Goal: Communication & Community: Share content

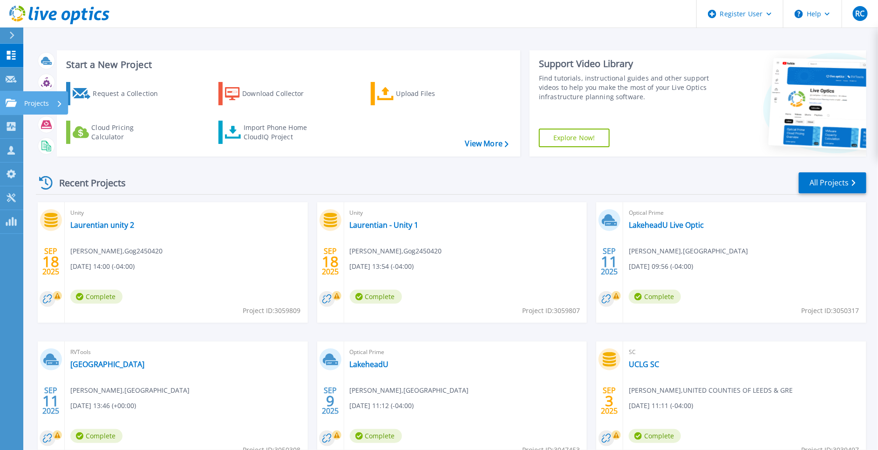
click at [18, 101] on link "Projects Projects" at bounding box center [11, 103] width 23 height 24
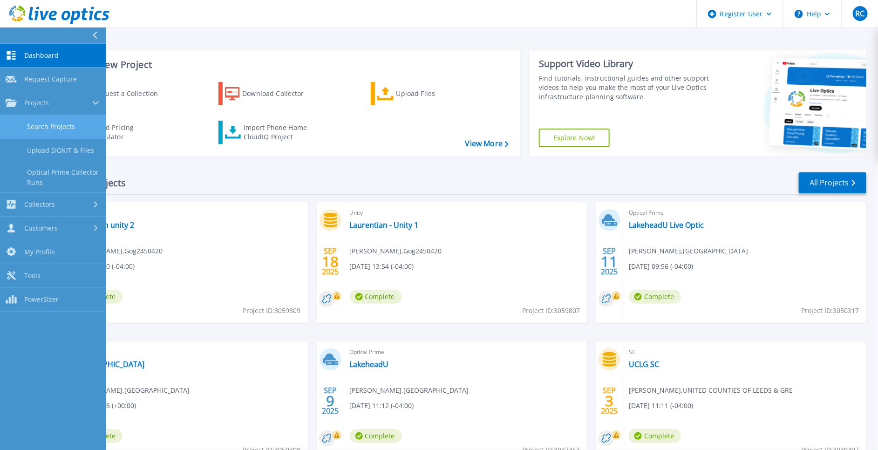
click at [62, 131] on link "Search Projects" at bounding box center [53, 127] width 106 height 24
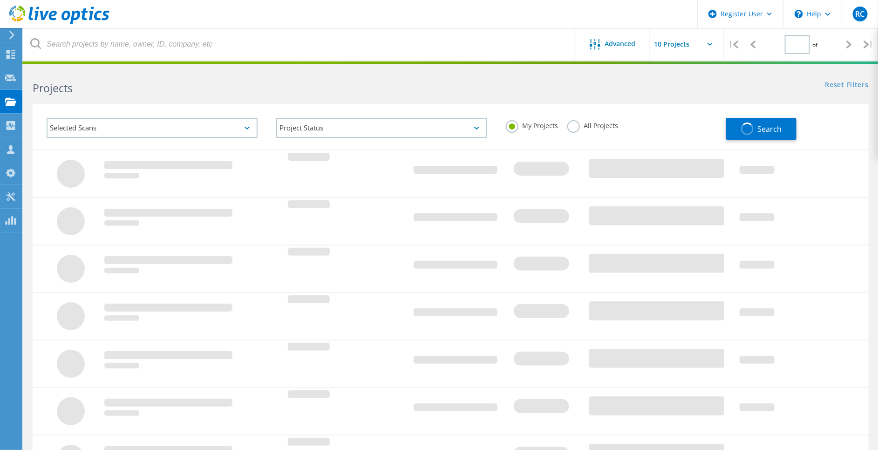
type input "1"
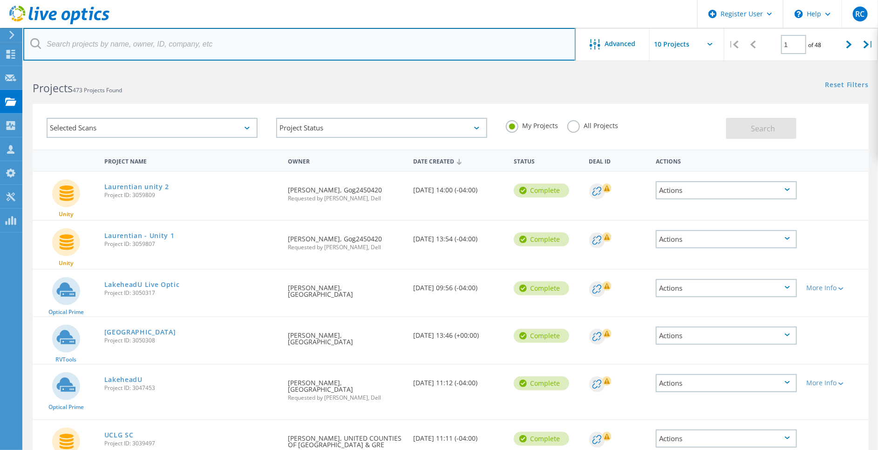
click at [200, 50] on input "text" at bounding box center [299, 44] width 553 height 33
paste input "[PERSON_NAME][DOMAIN_NAME][EMAIL_ADDRESS][PERSON_NAME][DOMAIN_NAME]"
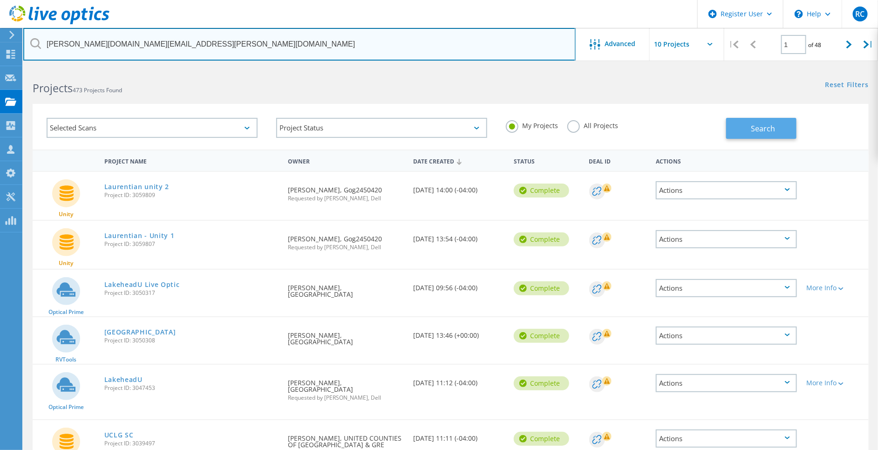
type input "[PERSON_NAME][DOMAIN_NAME][EMAIL_ADDRESS][PERSON_NAME][DOMAIN_NAME]"
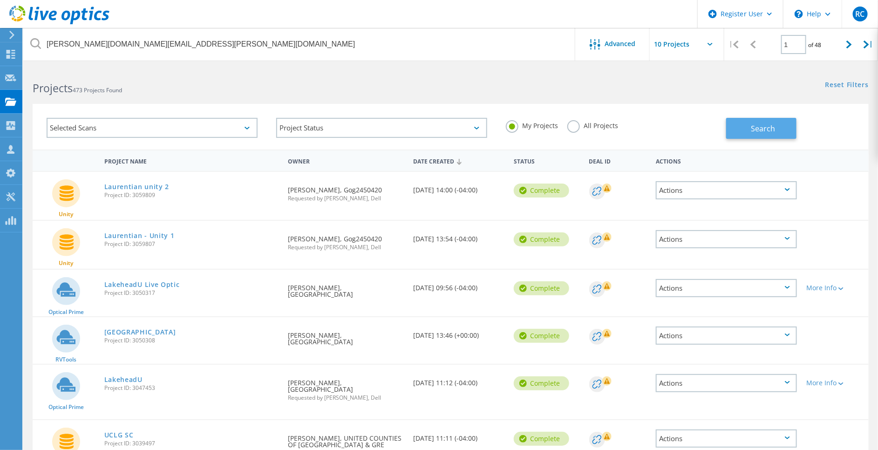
click at [786, 131] on button "Search" at bounding box center [761, 128] width 70 height 21
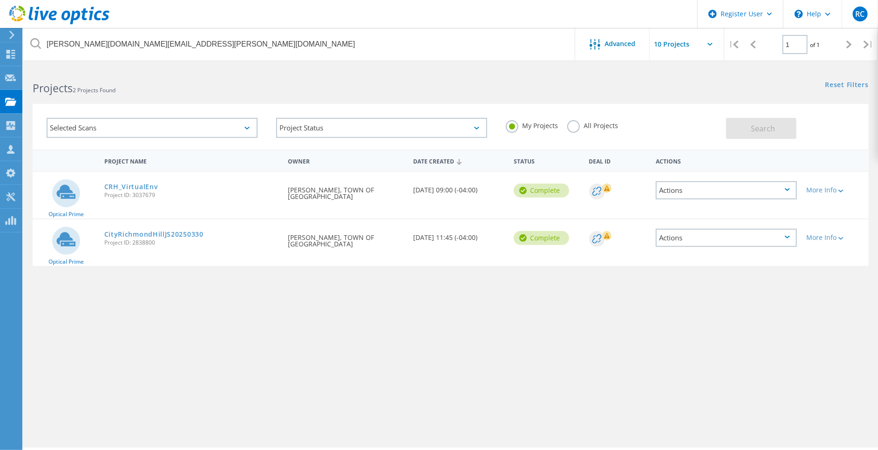
click at [575, 127] on label "All Projects" at bounding box center [593, 124] width 51 height 9
click at [0, 0] on input "All Projects" at bounding box center [0, 0] width 0 height 0
click at [755, 132] on span "Search" at bounding box center [764, 128] width 24 height 10
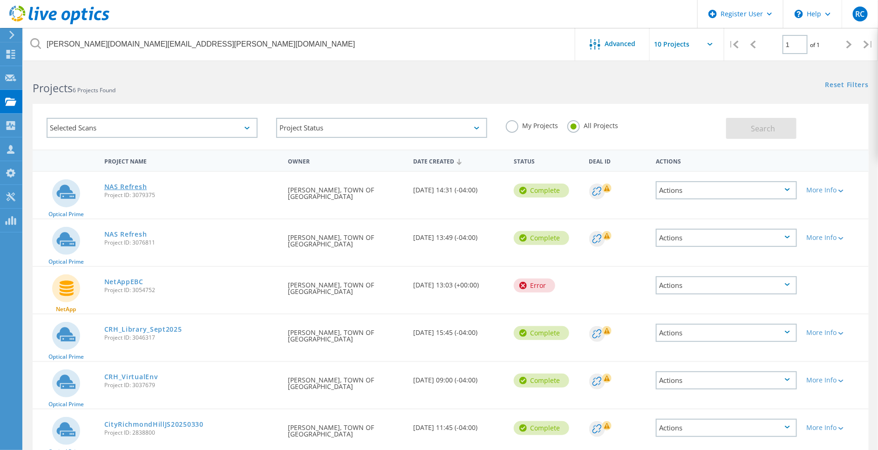
click at [135, 187] on link "NAS Refresh" at bounding box center [125, 187] width 43 height 7
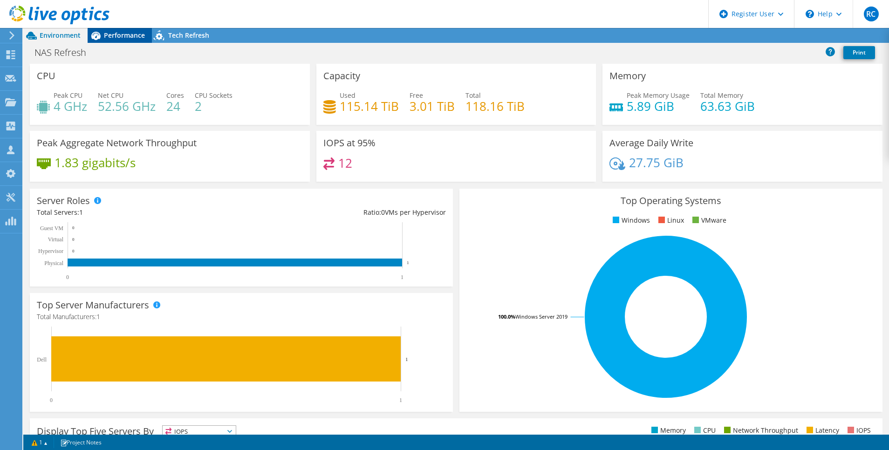
click at [116, 31] on span "Performance" at bounding box center [124, 35] width 41 height 9
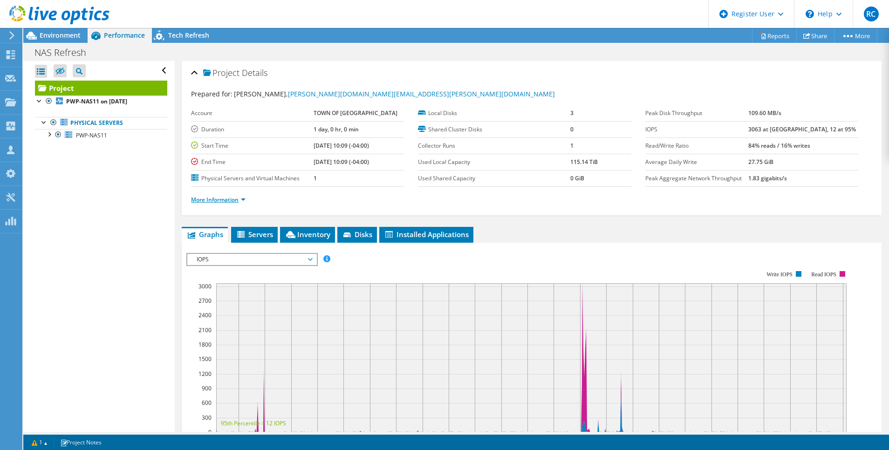
click at [221, 198] on link "More Information" at bounding box center [218, 200] width 55 height 8
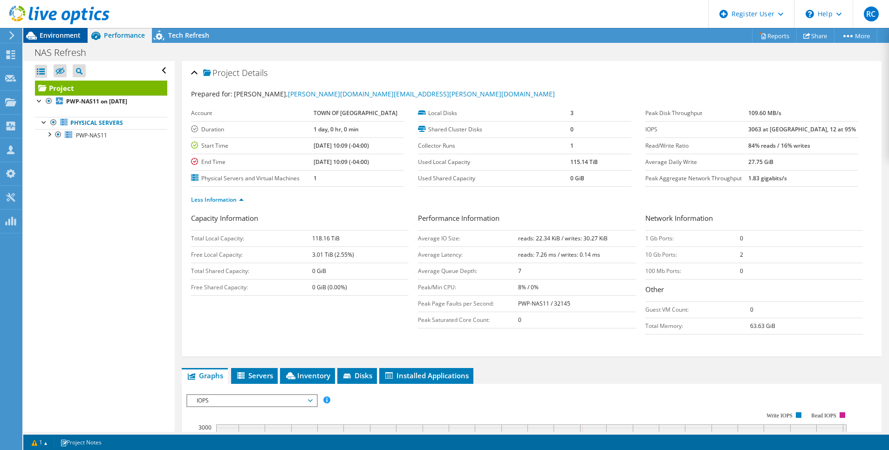
click at [62, 36] on span "Environment" at bounding box center [60, 35] width 41 height 9
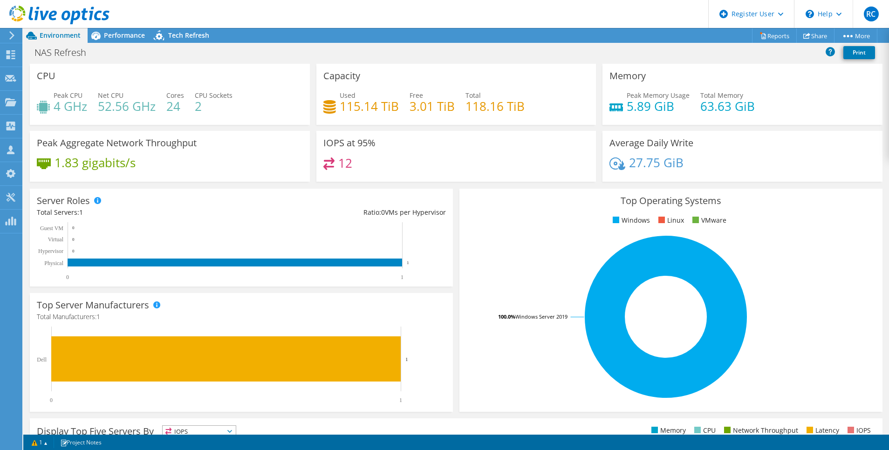
click at [128, 27] on header "RC Dell User Razvan Caloianu Razvan.Caloianu@dell.com Dell My Profile Log Out \…" at bounding box center [444, 14] width 889 height 28
click at [131, 37] on span "Performance" at bounding box center [124, 35] width 41 height 9
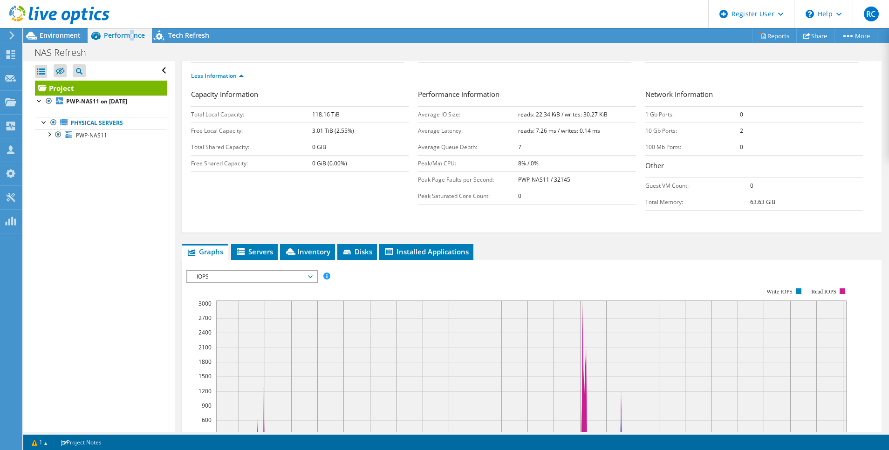
scroll to position [210, 0]
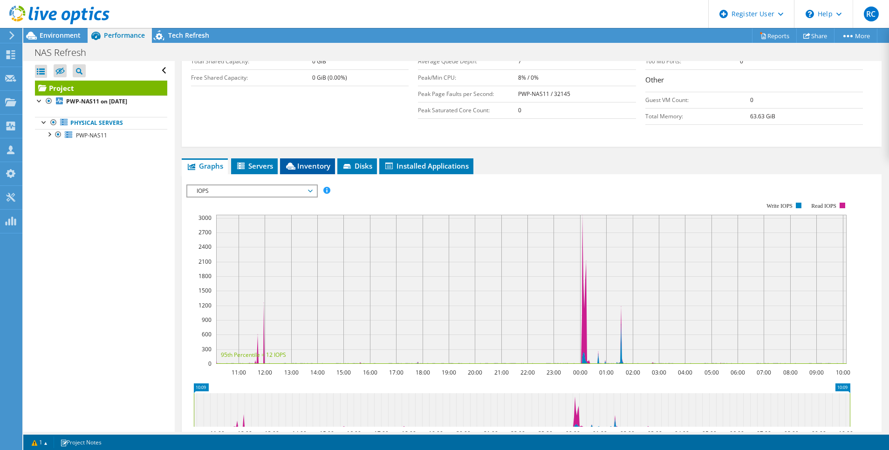
click at [308, 166] on span "Inventory" at bounding box center [308, 165] width 46 height 9
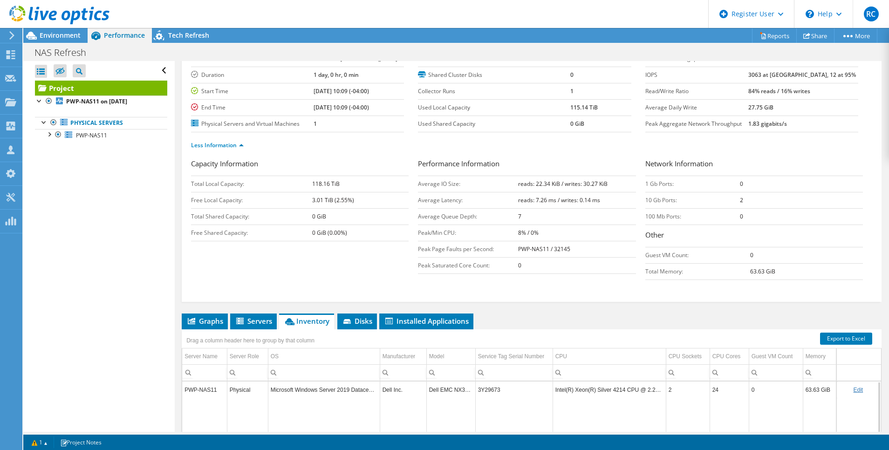
scroll to position [70, 0]
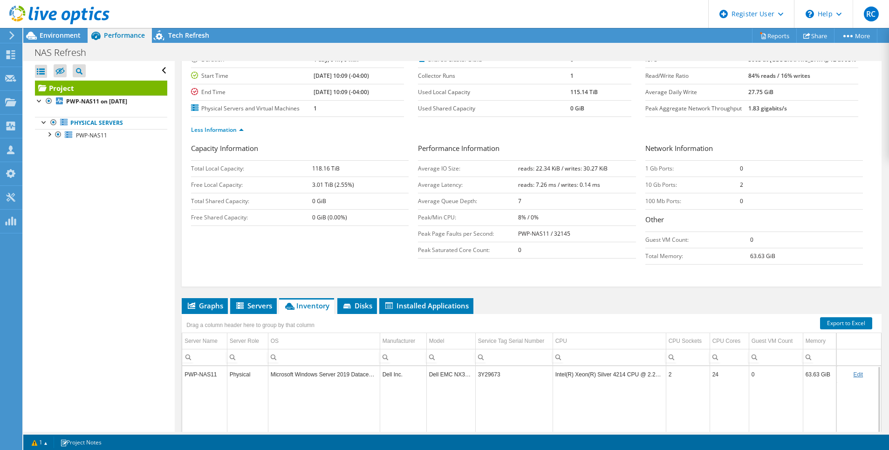
click at [372, 375] on td "Microsoft Windows Server 2019 Datacenter" at bounding box center [324, 374] width 112 height 16
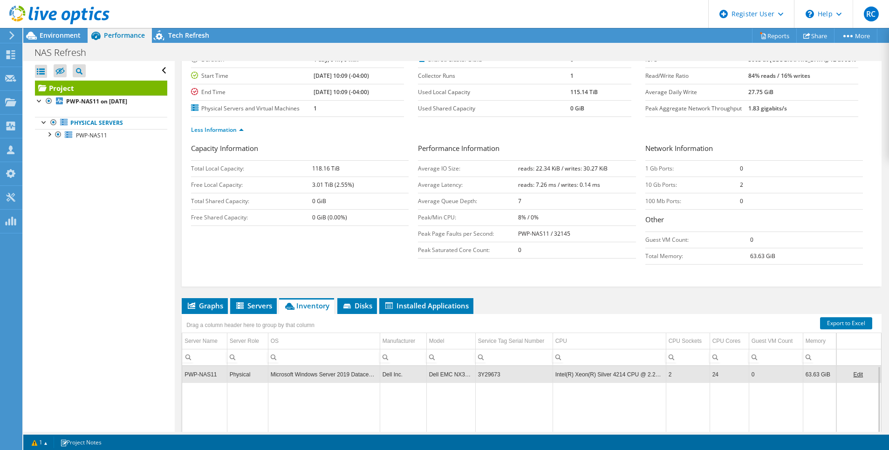
drag, startPoint x: 478, startPoint y: 374, endPoint x: 518, endPoint y: 375, distance: 40.1
click at [499, 375] on td "3Y29673" at bounding box center [513, 374] width 77 height 16
click at [498, 373] on td "3Y29673" at bounding box center [513, 374] width 77 height 16
drag, startPoint x: 506, startPoint y: 374, endPoint x: 478, endPoint y: 373, distance: 28.0
click at [478, 373] on td "3Y29673" at bounding box center [513, 374] width 77 height 16
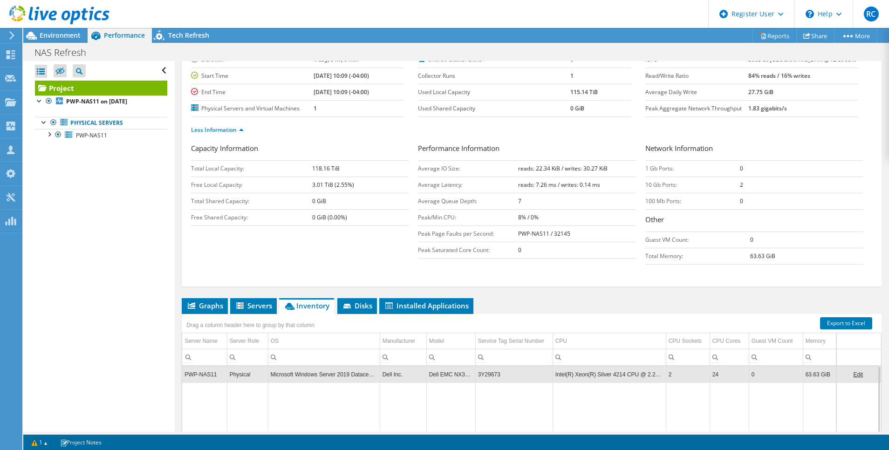
drag, startPoint x: 478, startPoint y: 374, endPoint x: 499, endPoint y: 376, distance: 21.6
drag, startPoint x: 500, startPoint y: 376, endPoint x: 485, endPoint y: 374, distance: 15.6
click at [485, 374] on td "3Y29673" at bounding box center [513, 374] width 77 height 16
drag, startPoint x: 485, startPoint y: 374, endPoint x: 494, endPoint y: 375, distance: 8.9
click at [494, 375] on td "3Y29673" at bounding box center [513, 374] width 77 height 16
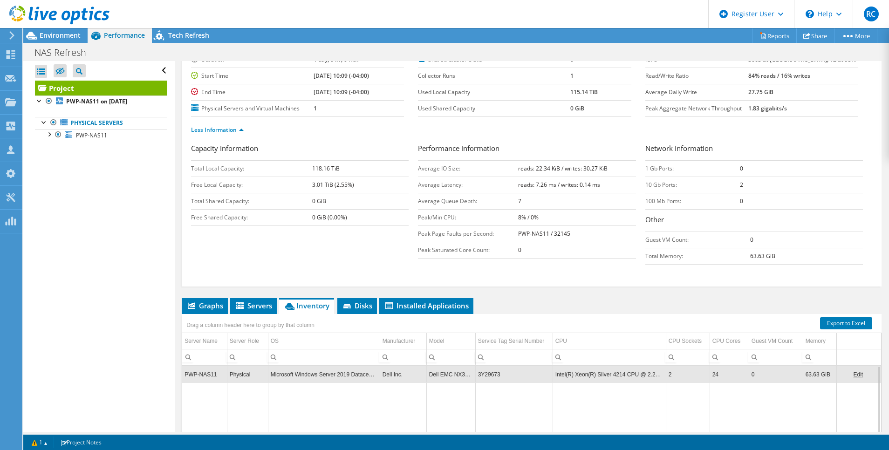
click at [498, 374] on td "3Y29673" at bounding box center [513, 374] width 77 height 16
drag, startPoint x: 476, startPoint y: 373, endPoint x: 501, endPoint y: 377, distance: 25.0
click at [501, 377] on td "3Y29673" at bounding box center [513, 374] width 77 height 16
drag, startPoint x: 501, startPoint y: 377, endPoint x: 491, endPoint y: 373, distance: 10.6
copy td "3Y29673"
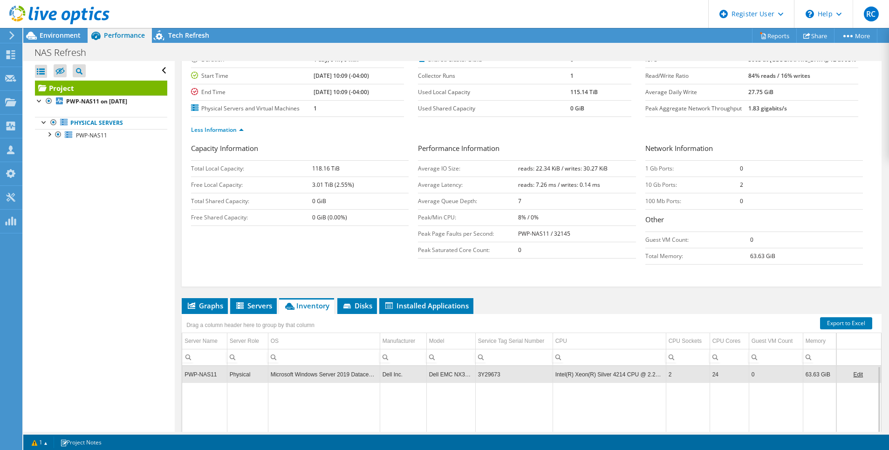
click at [514, 385] on td "Data grid" at bounding box center [513, 448] width 77 height 130
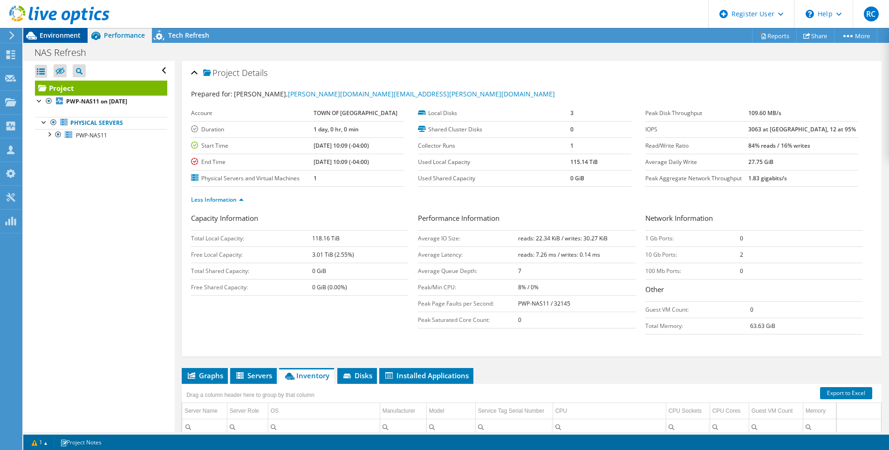
click at [70, 36] on span "Environment" at bounding box center [60, 35] width 41 height 9
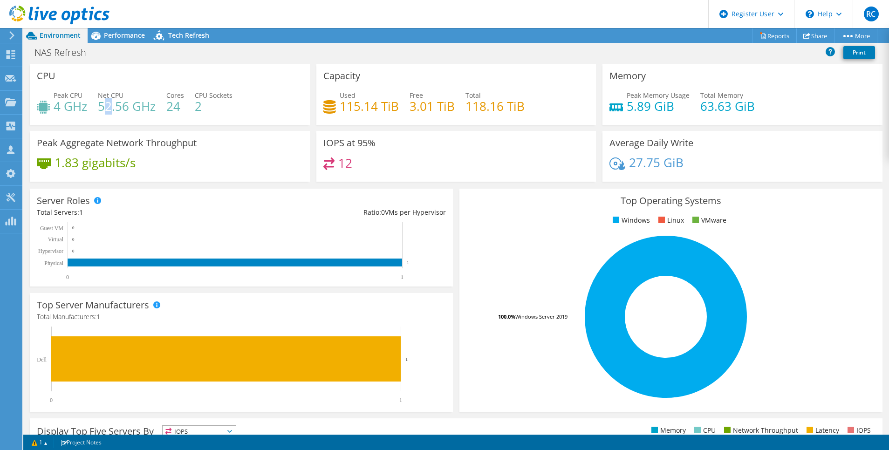
drag, startPoint x: 102, startPoint y: 108, endPoint x: 111, endPoint y: 108, distance: 9.8
click at [111, 108] on h4 "52.56 GHz" at bounding box center [127, 106] width 58 height 10
click at [105, 108] on h4 "52.56 GHz" at bounding box center [127, 106] width 58 height 10
drag, startPoint x: 102, startPoint y: 109, endPoint x: 156, endPoint y: 111, distance: 54.6
click at [156, 111] on div "Peak CPU 4 GHz Net CPU 52.56 GHz Cores 24 CPU Sockets 2" at bounding box center [170, 105] width 266 height 30
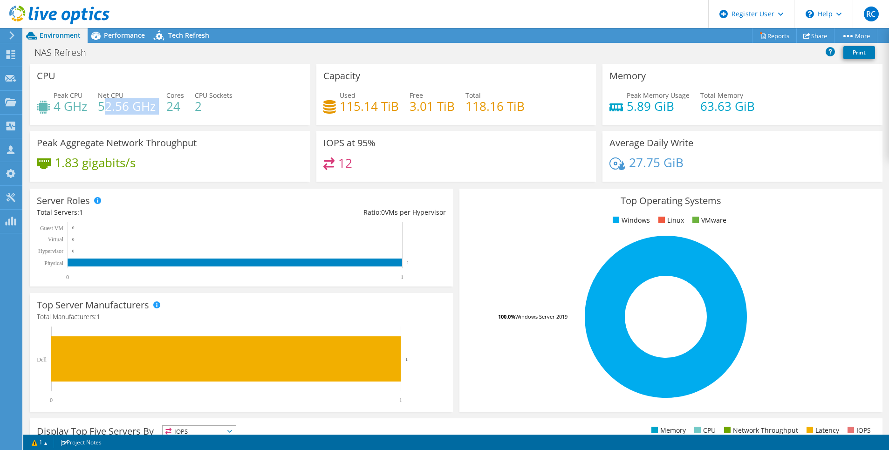
drag, startPoint x: 156, startPoint y: 111, endPoint x: 142, endPoint y: 110, distance: 14.0
click at [142, 110] on h4 "52.56 GHz" at bounding box center [127, 106] width 58 height 10
drag, startPoint x: 54, startPoint y: 109, endPoint x: 80, endPoint y: 110, distance: 25.6
click at [80, 110] on h4 "4 GHz" at bounding box center [71, 106] width 34 height 10
click at [719, 107] on h4 "63.63 GiB" at bounding box center [727, 106] width 55 height 10
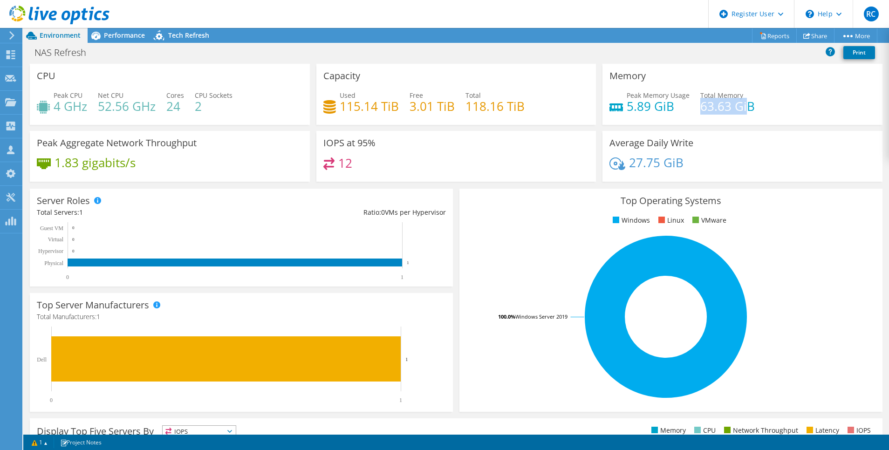
drag, startPoint x: 693, startPoint y: 107, endPoint x: 740, endPoint y: 109, distance: 47.1
click at [740, 109] on h4 "63.63 GiB" at bounding box center [727, 106] width 55 height 10
drag, startPoint x: 740, startPoint y: 109, endPoint x: 660, endPoint y: 113, distance: 80.2
click at [660, 111] on h4 "5.89 GiB" at bounding box center [658, 106] width 63 height 10
drag, startPoint x: 660, startPoint y: 113, endPoint x: 739, endPoint y: 113, distance: 78.3
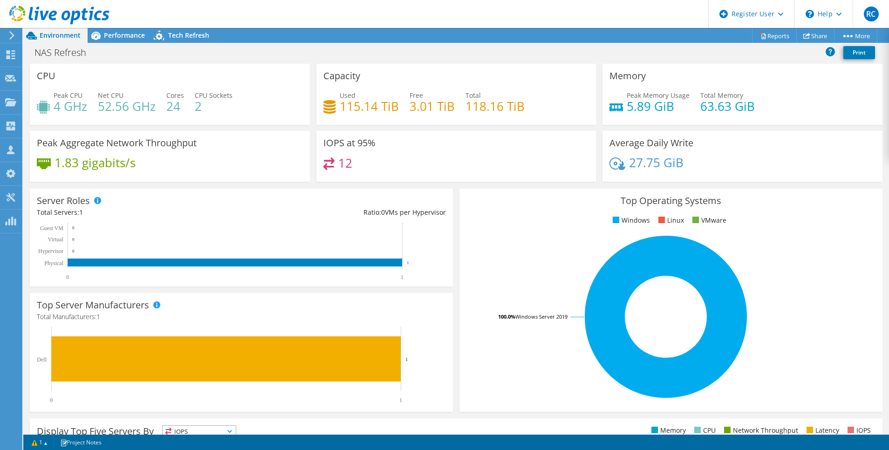
click at [739, 111] on h4 "63.63 GiB" at bounding box center [727, 106] width 55 height 10
drag, startPoint x: 338, startPoint y: 107, endPoint x: 395, endPoint y: 109, distance: 56.4
click at [395, 109] on div "Used 115.14 TiB Free 3.01 TiB Total 118.16 TiB" at bounding box center [456, 105] width 266 height 30
click at [123, 38] on span "Performance" at bounding box center [124, 35] width 41 height 9
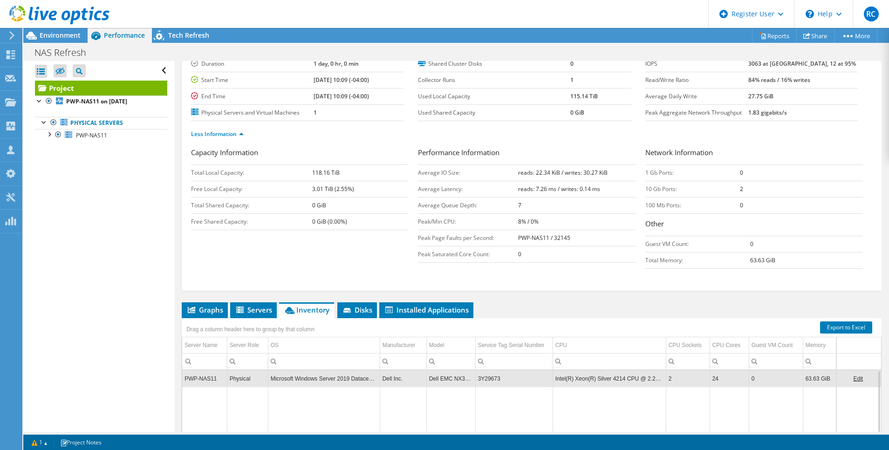
scroll to position [70, 0]
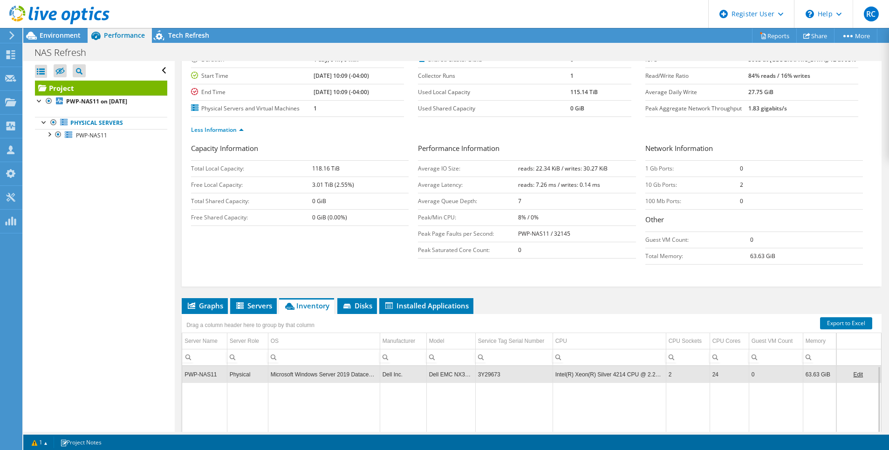
click at [50, 29] on div at bounding box center [54, 15] width 109 height 31
click at [53, 36] on span "Environment" at bounding box center [60, 35] width 41 height 9
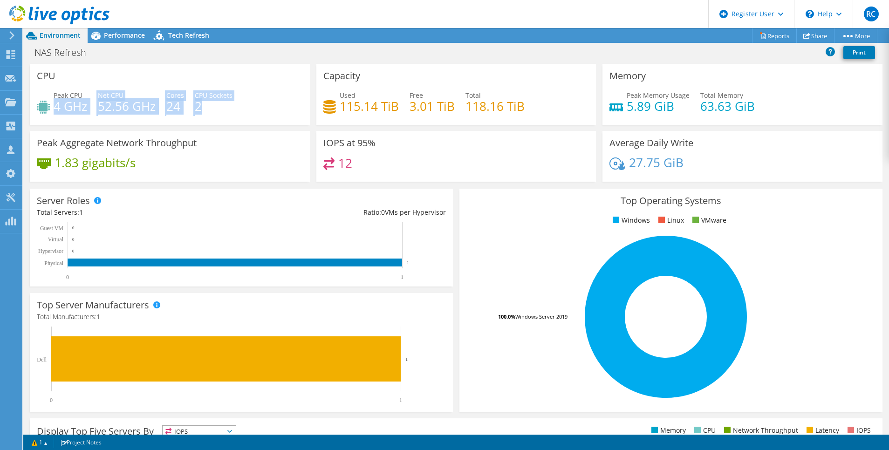
drag, startPoint x: 56, startPoint y: 108, endPoint x: 207, endPoint y: 110, distance: 150.5
click at [207, 110] on div "Peak CPU 4 GHz Net CPU 52.56 GHz Cores 24 CPU Sockets 2" at bounding box center [170, 105] width 266 height 30
drag, startPoint x: 207, startPoint y: 110, endPoint x: 212, endPoint y: 111, distance: 5.6
click at [212, 111] on h4 "2" at bounding box center [214, 106] width 38 height 10
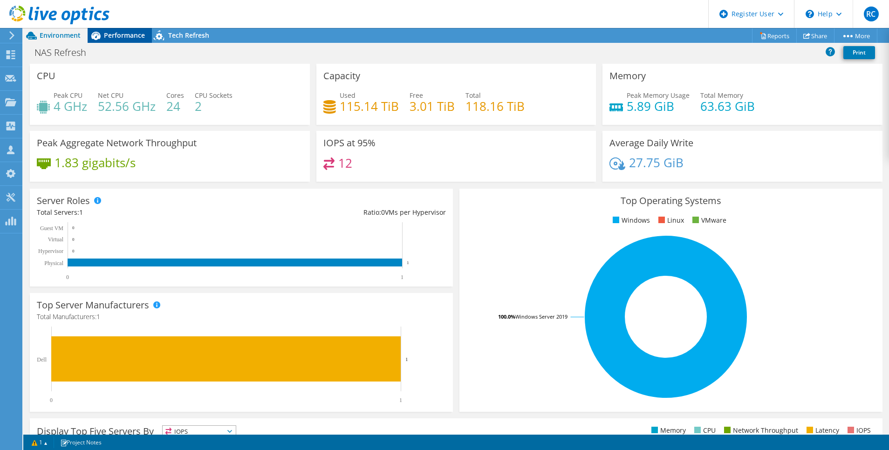
click at [125, 27] on header "RC Dell User Razvan Caloianu Razvan.Caloianu@dell.com Dell My Profile Log Out \…" at bounding box center [444, 14] width 889 height 28
click at [134, 31] on span "Performance" at bounding box center [124, 35] width 41 height 9
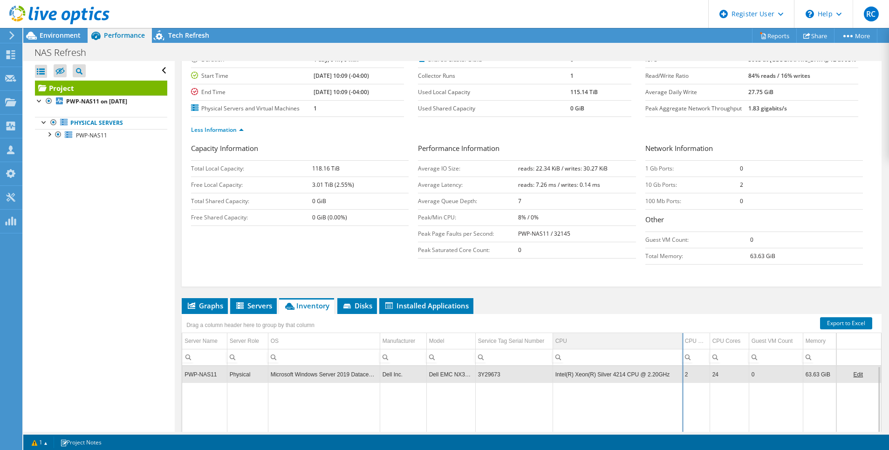
drag, startPoint x: 664, startPoint y: 338, endPoint x: 685, endPoint y: 339, distance: 20.5
click at [685, 339] on div "Drag a column header here to group by that column Server Name Server Role OS Ma…" at bounding box center [532, 413] width 700 height 198
drag, startPoint x: 685, startPoint y: 339, endPoint x: 667, endPoint y: 341, distance: 17.8
click at [667, 341] on div "Drag a column header here to group by that column Server Name Server Role OS Ma…" at bounding box center [532, 413] width 700 height 198
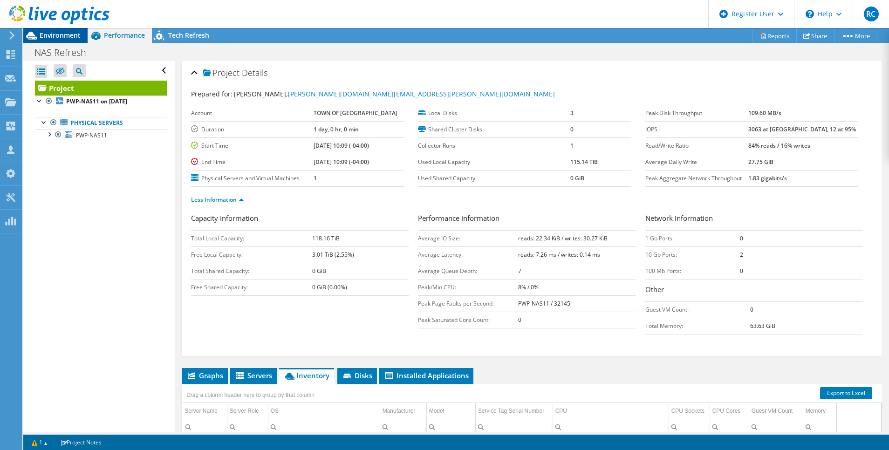
click at [60, 34] on span "Environment" at bounding box center [60, 35] width 41 height 9
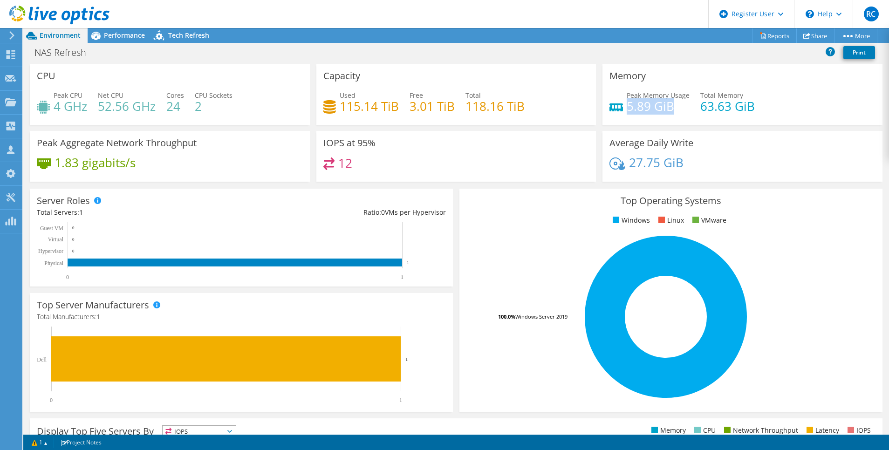
drag, startPoint x: 622, startPoint y: 109, endPoint x: 668, endPoint y: 109, distance: 46.1
click at [668, 109] on h4 "5.89 GiB" at bounding box center [658, 106] width 63 height 10
drag, startPoint x: 668, startPoint y: 109, endPoint x: 639, endPoint y: 110, distance: 29.4
click at [639, 110] on h4 "5.89 GiB" at bounding box center [658, 106] width 63 height 10
click at [700, 109] on h4 "63.63 GiB" at bounding box center [727, 106] width 55 height 10
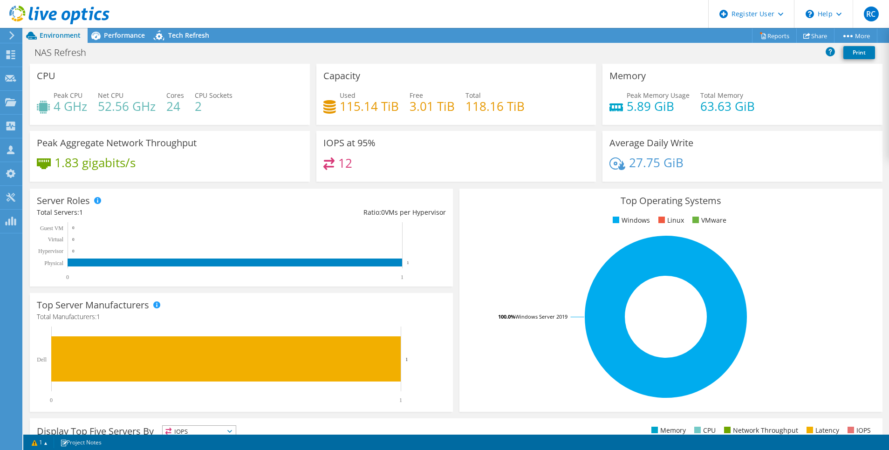
click at [692, 109] on div "Peak Memory Usage 5.89 GiB Total Memory 63.63 GiB" at bounding box center [742, 105] width 266 height 30
click at [668, 109] on h4 "5.89 GiB" at bounding box center [658, 106] width 63 height 10
drag, startPoint x: 338, startPoint y: 105, endPoint x: 562, endPoint y: 106, distance: 223.7
click at [563, 106] on div "Used 115.14 TiB Free 3.01 TiB Total 118.16 TiB" at bounding box center [456, 105] width 266 height 30
drag, startPoint x: 562, startPoint y: 106, endPoint x: 519, endPoint y: 106, distance: 43.3
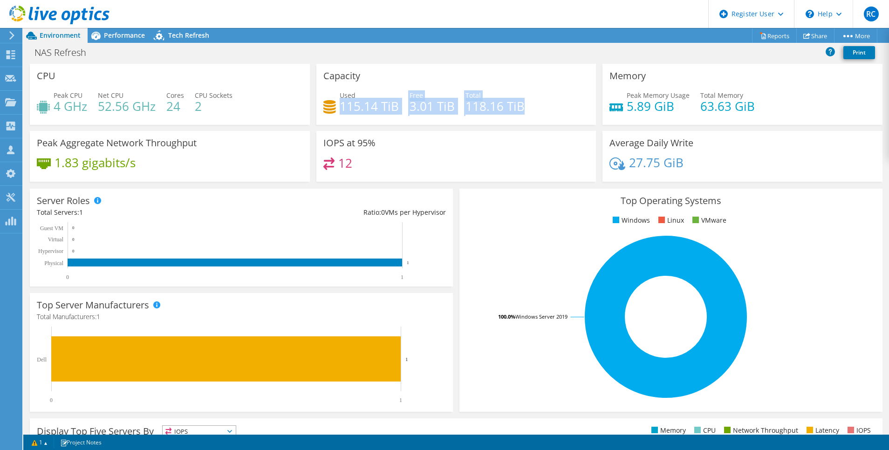
click at [519, 106] on h4 "118.16 TiB" at bounding box center [494, 106] width 59 height 10
click at [484, 106] on h4 "118.16 TiB" at bounding box center [494, 106] width 59 height 10
click at [449, 106] on h4 "3.01 TiB" at bounding box center [432, 106] width 45 height 10
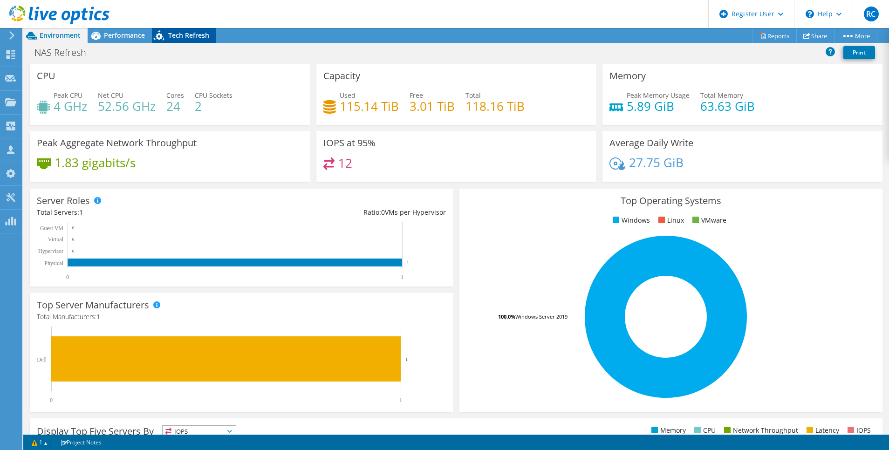
click at [186, 40] on div "Tech Refresh" at bounding box center [184, 35] width 64 height 15
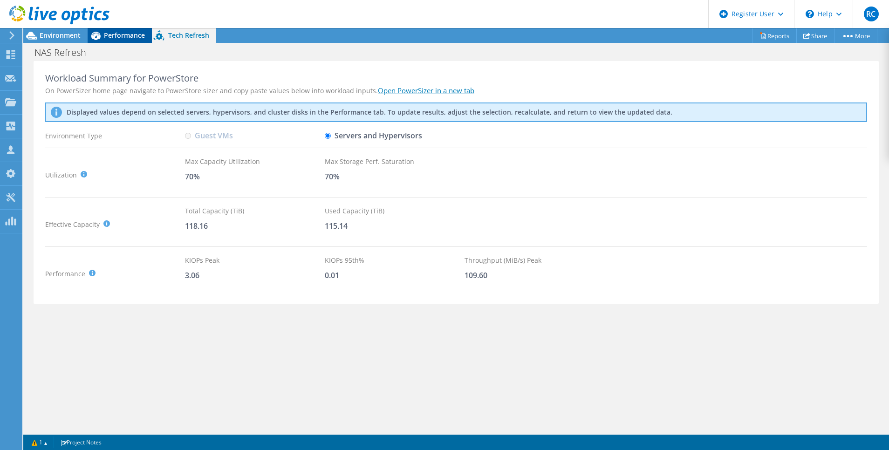
click at [125, 34] on span "Performance" at bounding box center [124, 35] width 41 height 9
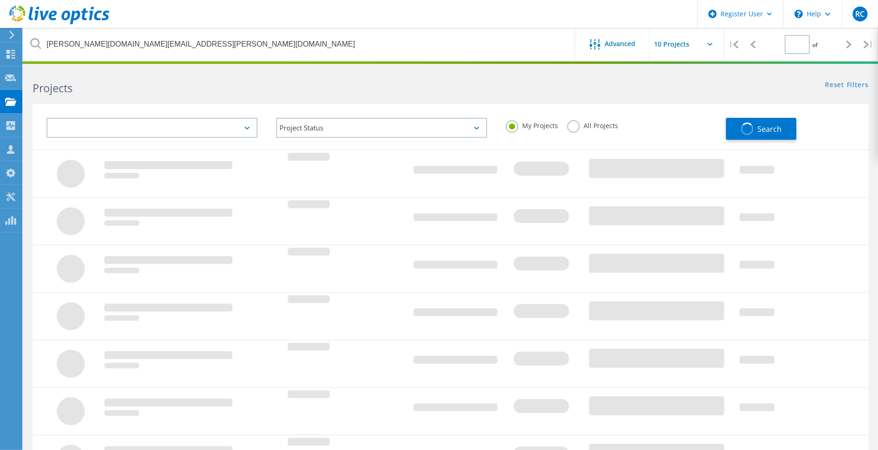
type input "1"
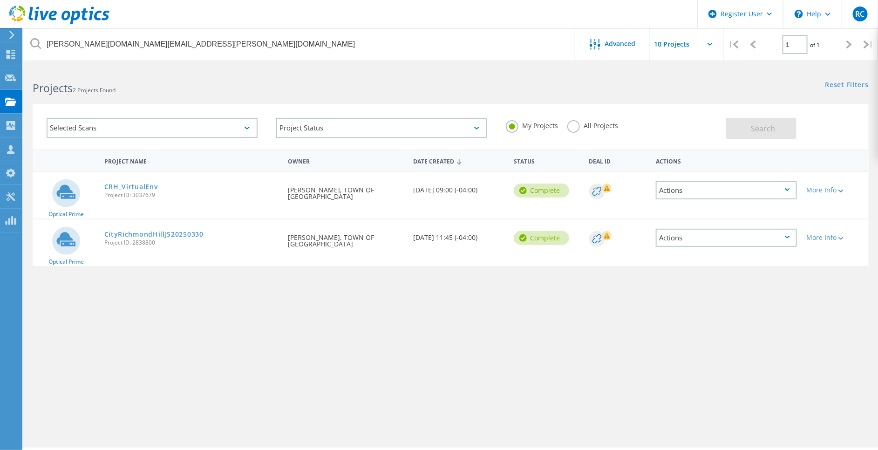
click at [574, 128] on label "All Projects" at bounding box center [593, 124] width 51 height 9
click at [0, 0] on input "All Projects" at bounding box center [0, 0] width 0 height 0
click at [759, 128] on span "Search" at bounding box center [764, 128] width 24 height 10
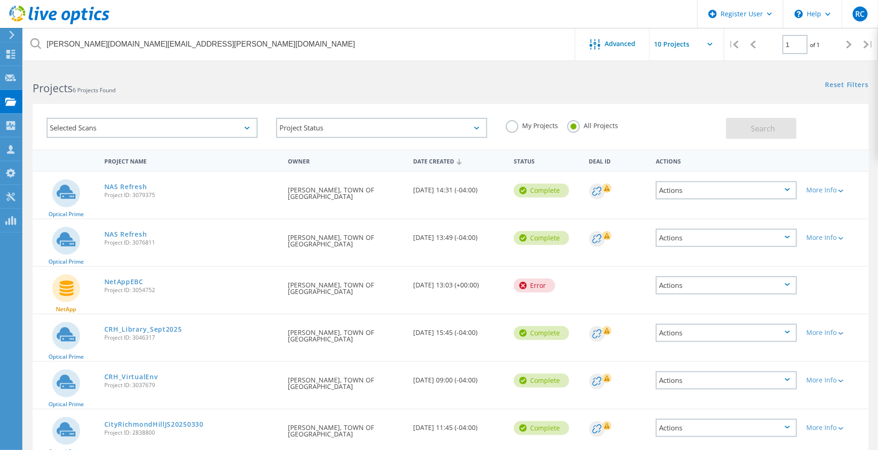
click at [556, 207] on div "Optical Prime NAS Refresh Project ID: 3079375 Requested By Jamie Staples, TOWN …" at bounding box center [451, 195] width 836 height 47
click at [837, 191] on div "More Info" at bounding box center [836, 190] width 58 height 7
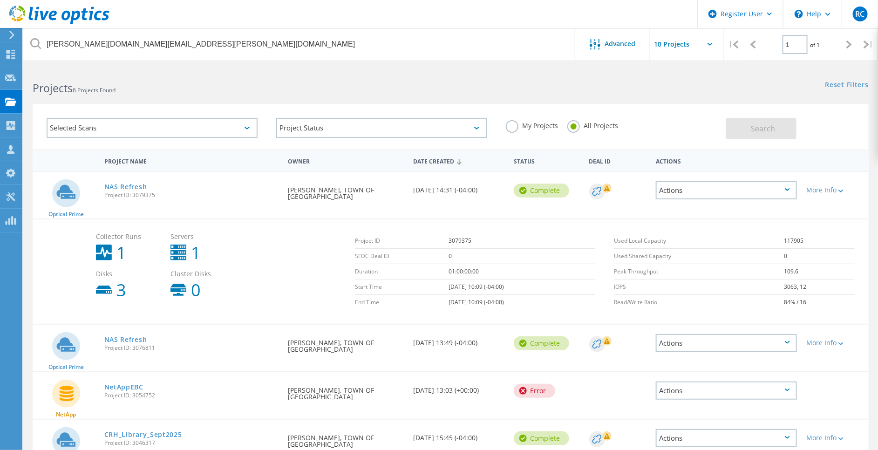
click at [742, 193] on div "Actions" at bounding box center [726, 190] width 141 height 18
click at [727, 193] on div "Share" at bounding box center [726, 198] width 139 height 14
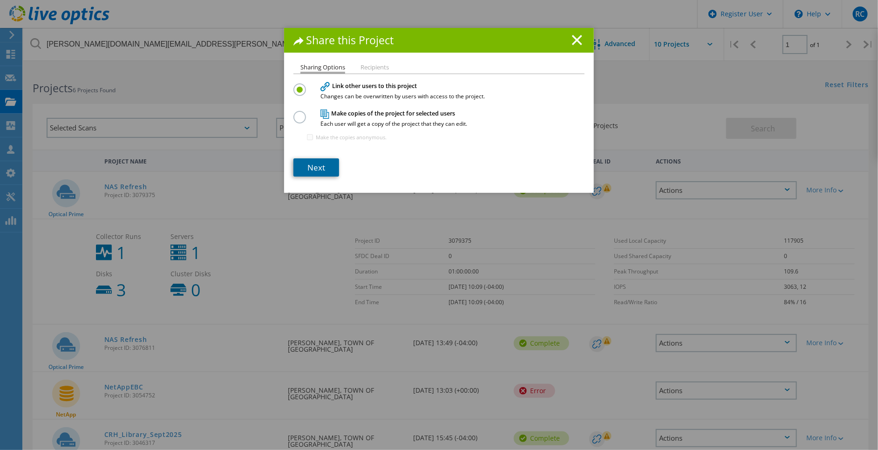
click at [320, 166] on link "Next" at bounding box center [317, 167] width 46 height 18
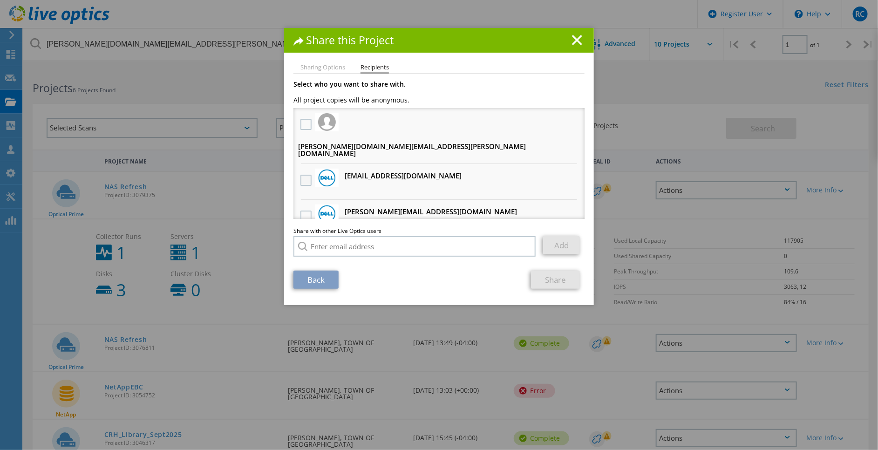
click at [303, 175] on label at bounding box center [308, 180] width 14 height 11
click at [0, 0] on input "checkbox" at bounding box center [0, 0] width 0 height 0
click at [545, 277] on link "Share" at bounding box center [555, 280] width 49 height 18
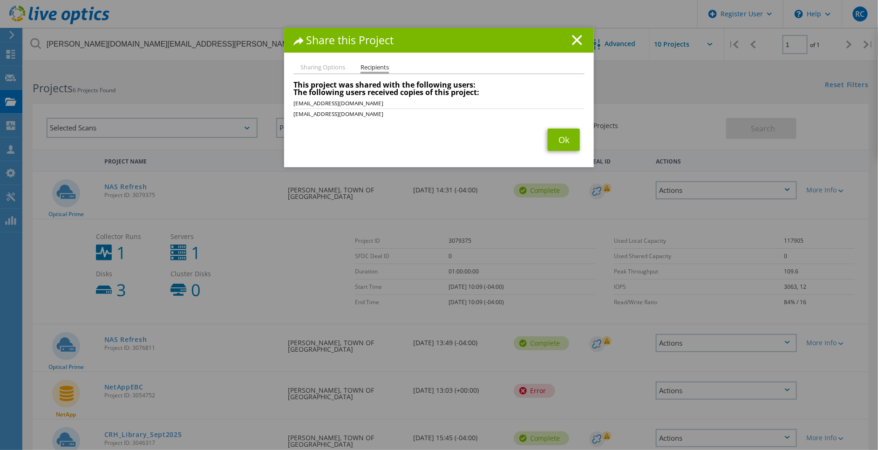
drag, startPoint x: 572, startPoint y: 44, endPoint x: 654, endPoint y: 94, distance: 96.1
click at [572, 44] on icon at bounding box center [577, 40] width 10 height 10
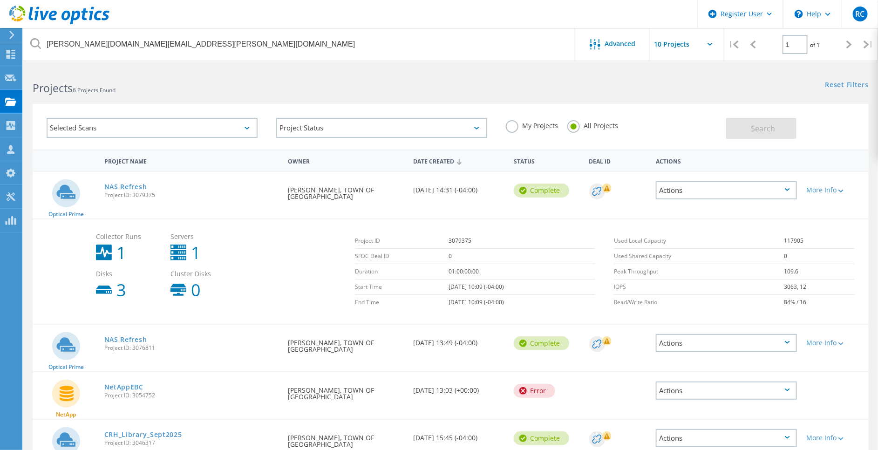
click at [786, 189] on icon at bounding box center [787, 189] width 5 height 3
click at [841, 192] on lo-svg-helper at bounding box center [840, 190] width 7 height 8
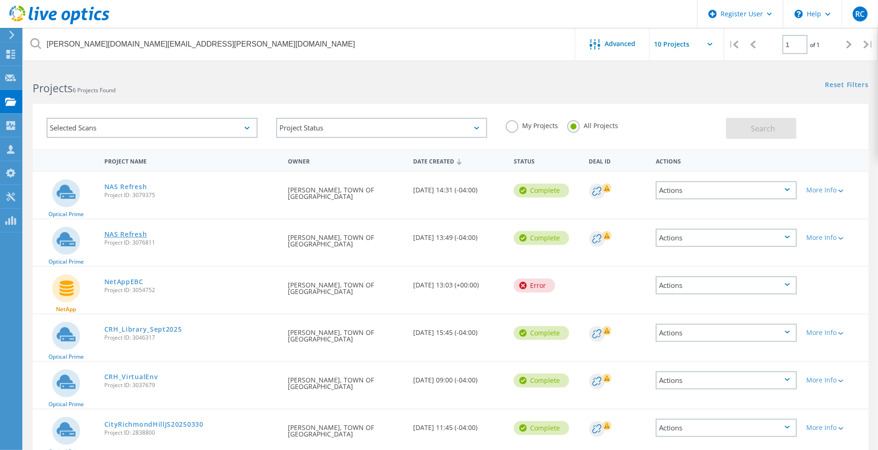
click at [131, 232] on link "NAS Refresh" at bounding box center [125, 234] width 43 height 7
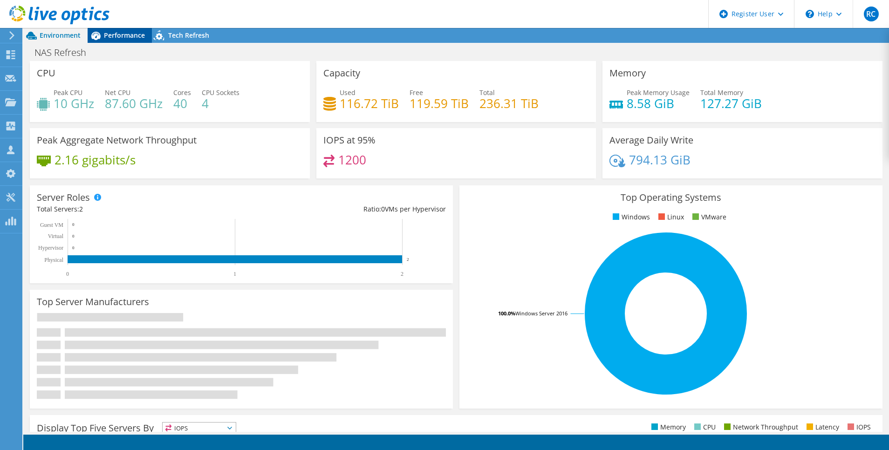
click at [118, 34] on span "Performance" at bounding box center [124, 35] width 41 height 9
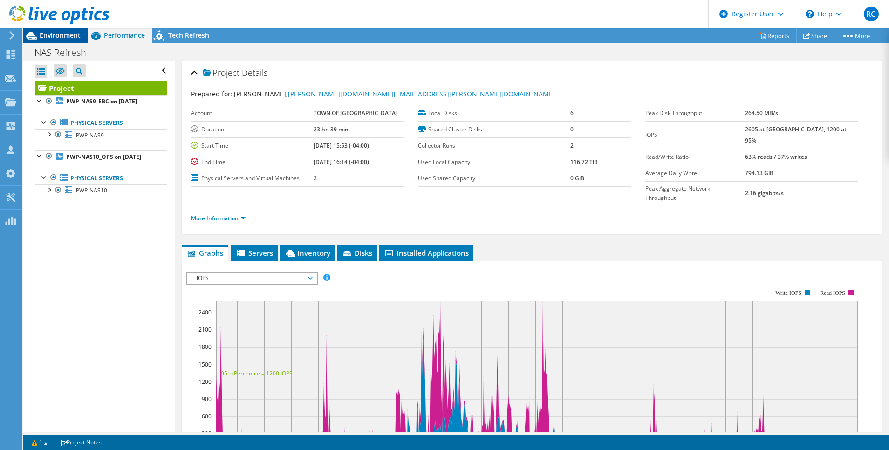
click at [63, 36] on span "Environment" at bounding box center [60, 35] width 41 height 9
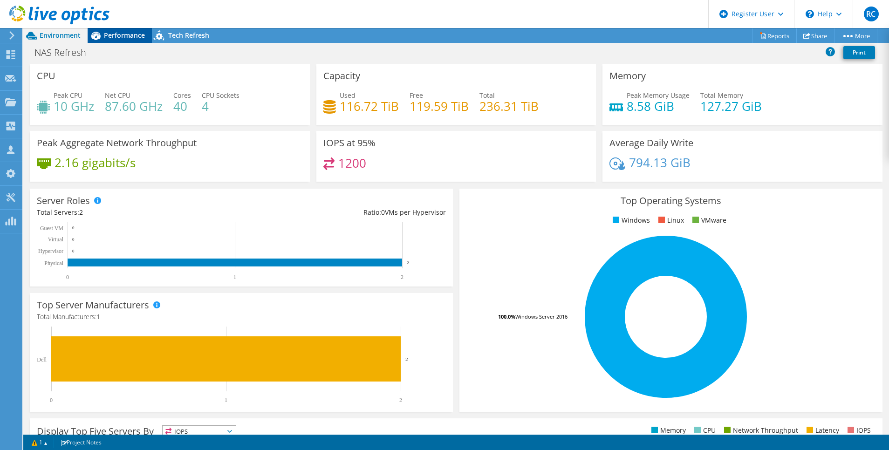
click at [116, 38] on span "Performance" at bounding box center [124, 35] width 41 height 9
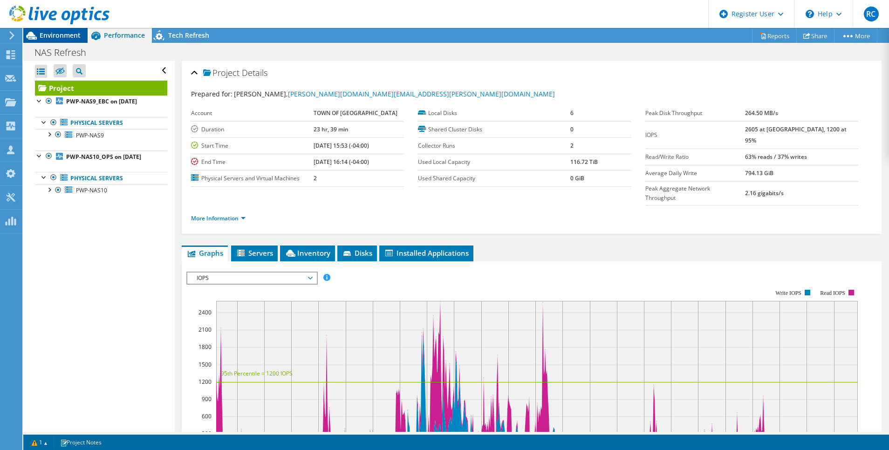
click at [54, 33] on span "Environment" at bounding box center [60, 35] width 41 height 9
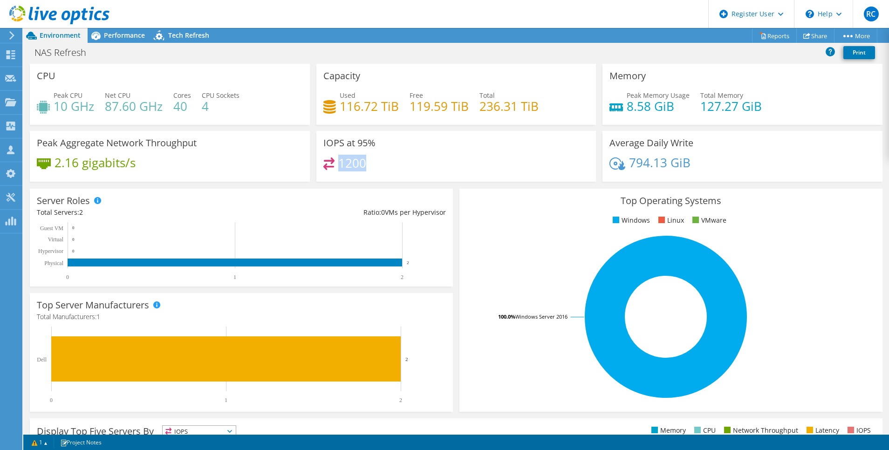
drag, startPoint x: 337, startPoint y: 162, endPoint x: 368, endPoint y: 166, distance: 31.5
click at [368, 166] on div "1200" at bounding box center [456, 167] width 266 height 20
drag, startPoint x: 368, startPoint y: 166, endPoint x: 379, endPoint y: 166, distance: 11.2
click at [379, 166] on div "1200" at bounding box center [456, 167] width 266 height 20
click at [120, 34] on span "Performance" at bounding box center [124, 35] width 41 height 9
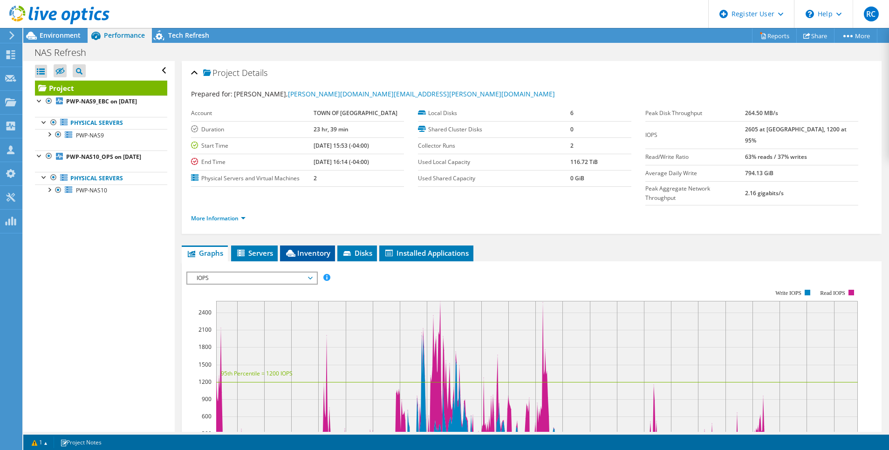
click at [308, 248] on span "Inventory" at bounding box center [308, 252] width 46 height 9
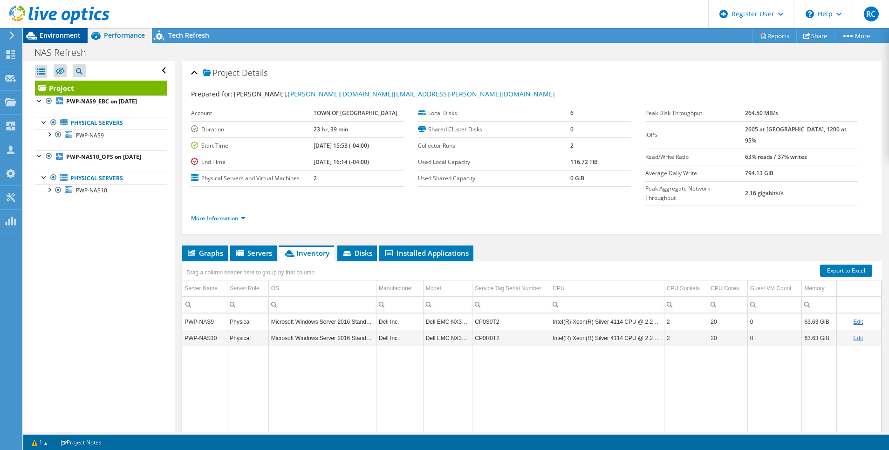
click at [73, 36] on span "Environment" at bounding box center [60, 35] width 41 height 9
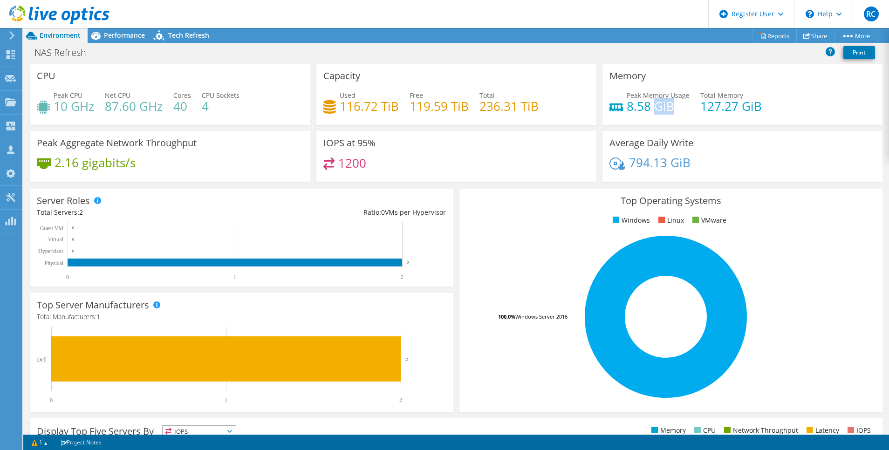
drag, startPoint x: 648, startPoint y: 109, endPoint x: 668, endPoint y: 109, distance: 19.6
click at [668, 109] on h4 "8.58 GiB" at bounding box center [658, 106] width 63 height 10
drag, startPoint x: 668, startPoint y: 109, endPoint x: 661, endPoint y: 110, distance: 6.6
click at [662, 110] on h4 "8.58 GiB" at bounding box center [658, 106] width 63 height 10
click at [361, 108] on h4 "116.72 TiB" at bounding box center [369, 106] width 59 height 10
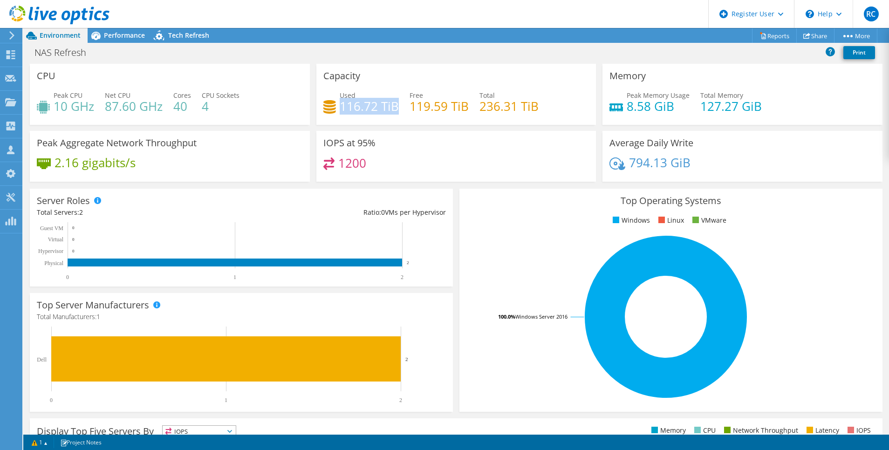
drag, startPoint x: 340, startPoint y: 106, endPoint x: 394, endPoint y: 108, distance: 54.5
click at [394, 108] on h4 "116.72 TiB" at bounding box center [369, 106] width 59 height 10
click at [392, 110] on h4 "116.72 TiB" at bounding box center [369, 106] width 59 height 10
click at [128, 34] on span "Performance" at bounding box center [124, 35] width 41 height 9
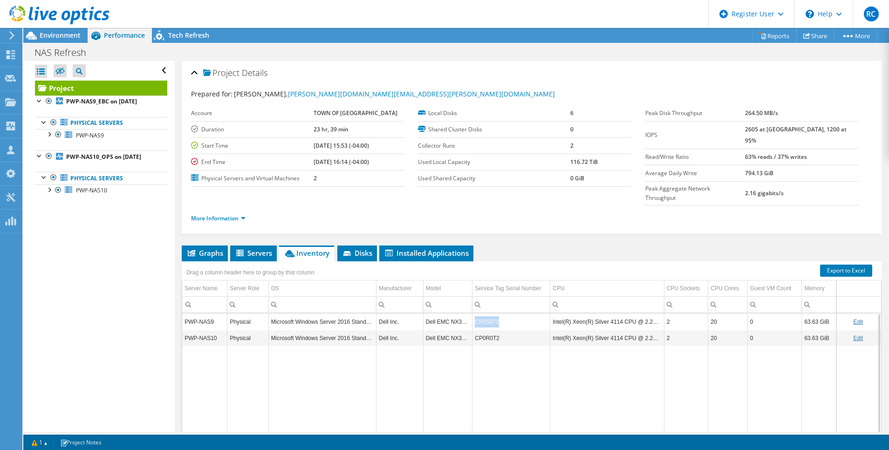
drag, startPoint x: 499, startPoint y: 303, endPoint x: 472, endPoint y: 300, distance: 26.3
click at [472, 314] on td "CP0S0T2" at bounding box center [511, 322] width 78 height 16
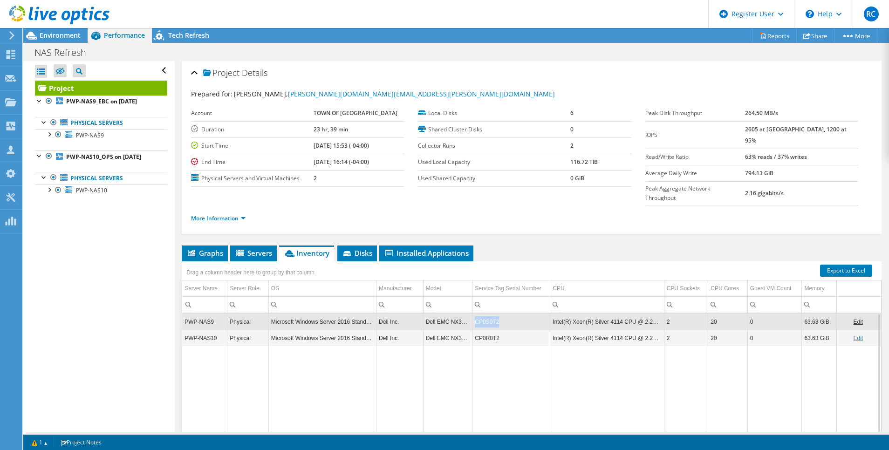
click at [473, 314] on td "CP0S0T2" at bounding box center [511, 322] width 78 height 16
copy td "CP0S0T2"
drag, startPoint x: 475, startPoint y: 320, endPoint x: 492, endPoint y: 321, distance: 16.8
click at [492, 330] on td "CP0R0T2" at bounding box center [511, 338] width 78 height 16
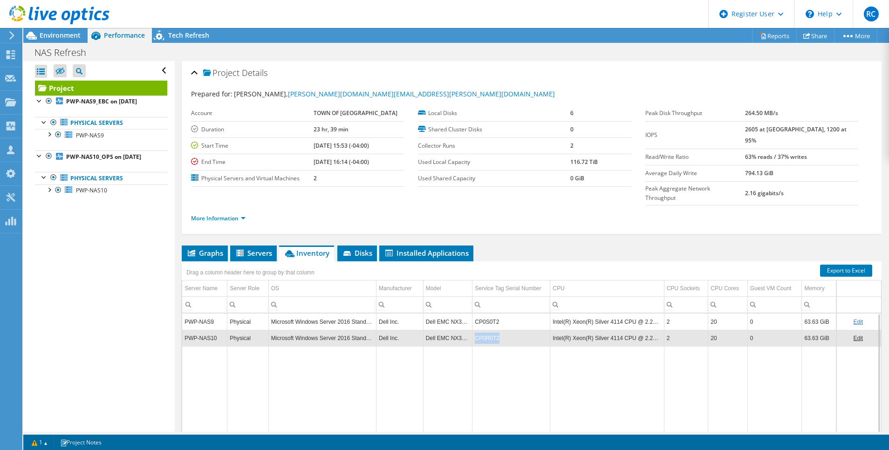
drag, startPoint x: 499, startPoint y: 320, endPoint x: 470, endPoint y: 320, distance: 28.9
click at [472, 330] on td "CP0R0T2" at bounding box center [511, 338] width 78 height 16
drag, startPoint x: 470, startPoint y: 320, endPoint x: 483, endPoint y: 319, distance: 13.1
copy td "CP0R0T2"
click at [511, 362] on td "Data grid" at bounding box center [511, 402] width 78 height 113
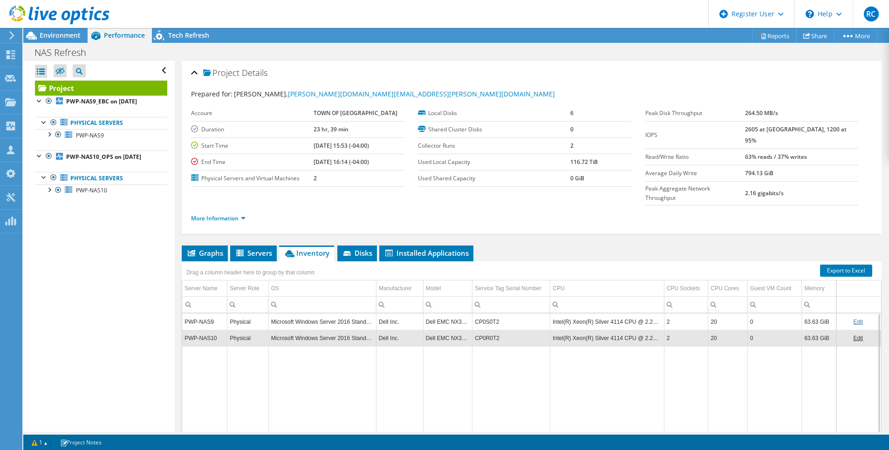
drag, startPoint x: 45, startPoint y: 36, endPoint x: 98, endPoint y: 46, distance: 53.6
click at [46, 36] on span "Environment" at bounding box center [60, 35] width 41 height 9
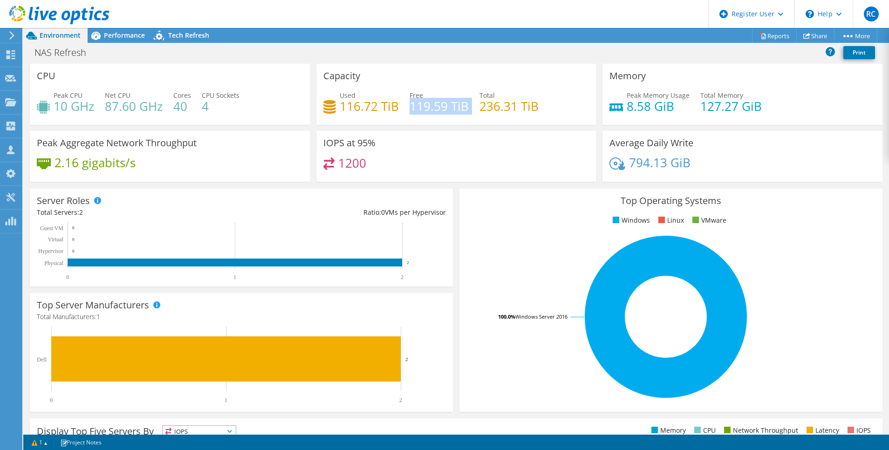
drag, startPoint x: 407, startPoint y: 106, endPoint x: 467, endPoint y: 106, distance: 59.6
click at [467, 106] on div "Used 116.72 TiB Free 119.59 TiB Total 236.31 TiB" at bounding box center [456, 105] width 266 height 30
drag, startPoint x: 467, startPoint y: 106, endPoint x: 453, endPoint y: 107, distance: 14.0
click at [453, 107] on h4 "119.59 TiB" at bounding box center [439, 106] width 59 height 10
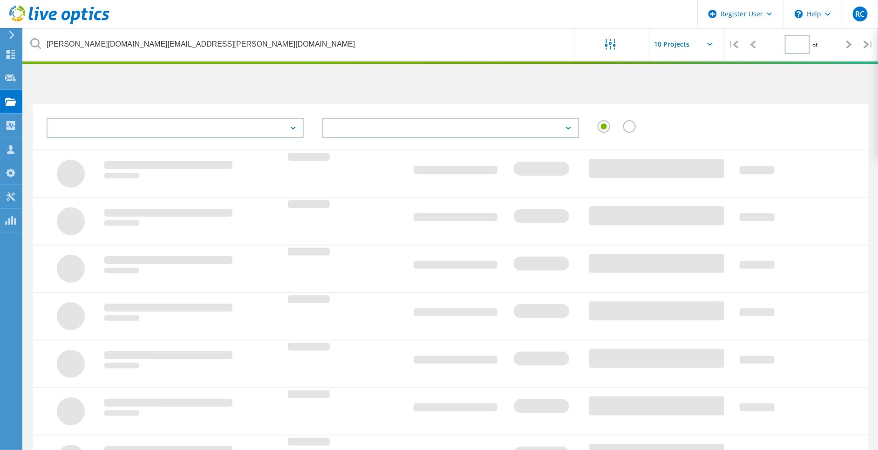
type input "1"
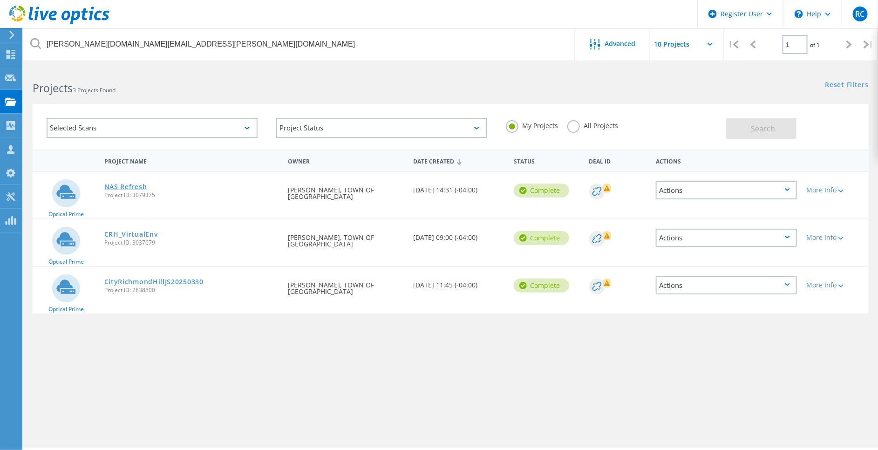
click at [132, 185] on link "NAS Refresh" at bounding box center [125, 187] width 43 height 7
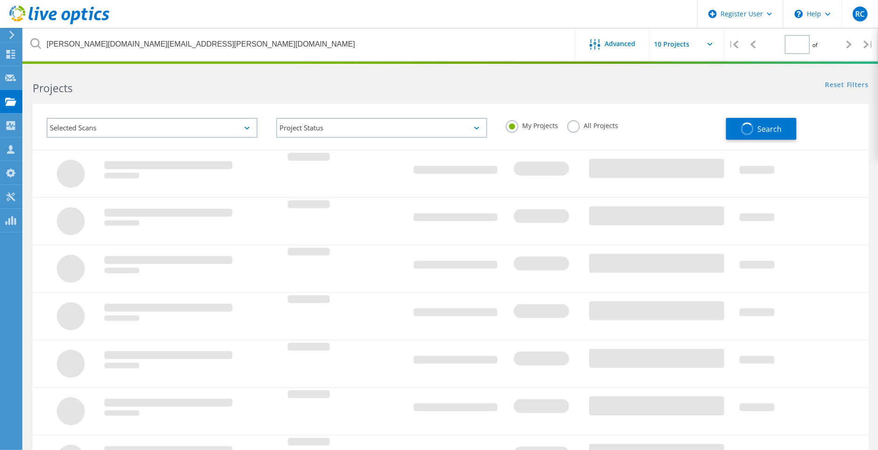
type input "1"
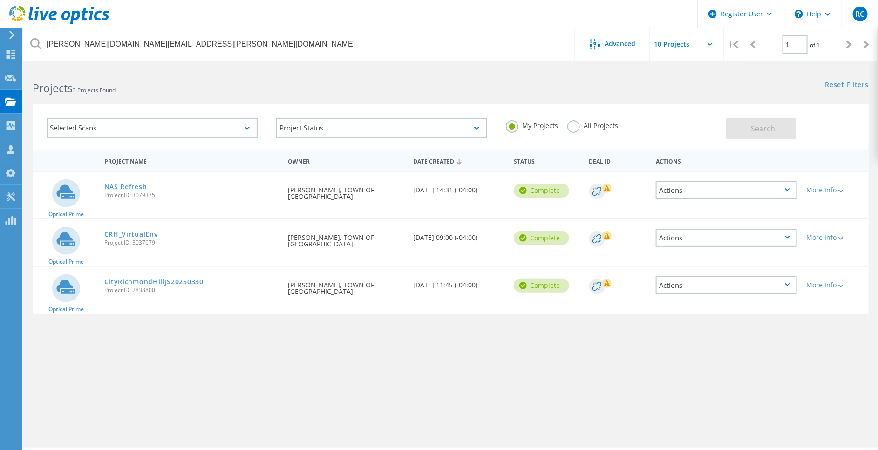
click at [121, 185] on link "NAS Refresh" at bounding box center [125, 187] width 43 height 7
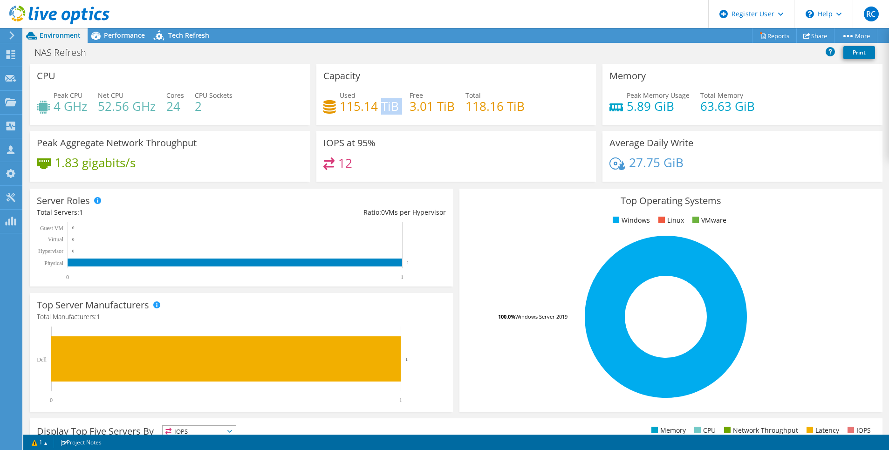
drag, startPoint x: 377, startPoint y: 106, endPoint x: 397, endPoint y: 107, distance: 20.1
click at [397, 107] on div "Used 115.14 TiB Free 3.01 TiB Total 118.16 TiB" at bounding box center [456, 105] width 266 height 30
click at [394, 109] on h4 "115.14 TiB" at bounding box center [369, 106] width 59 height 10
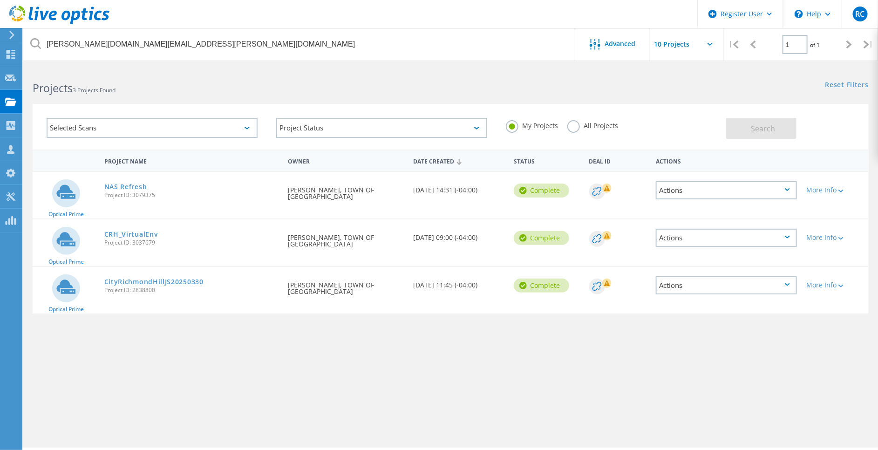
click at [574, 129] on label "All Projects" at bounding box center [593, 124] width 51 height 9
click at [0, 0] on input "All Projects" at bounding box center [0, 0] width 0 height 0
click at [781, 129] on button "Search" at bounding box center [761, 128] width 70 height 21
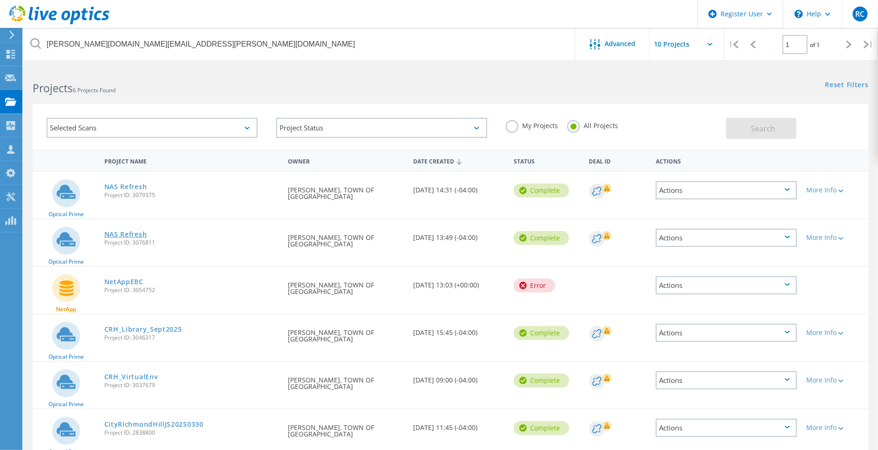
click at [135, 234] on link "NAS Refresh" at bounding box center [125, 234] width 43 height 7
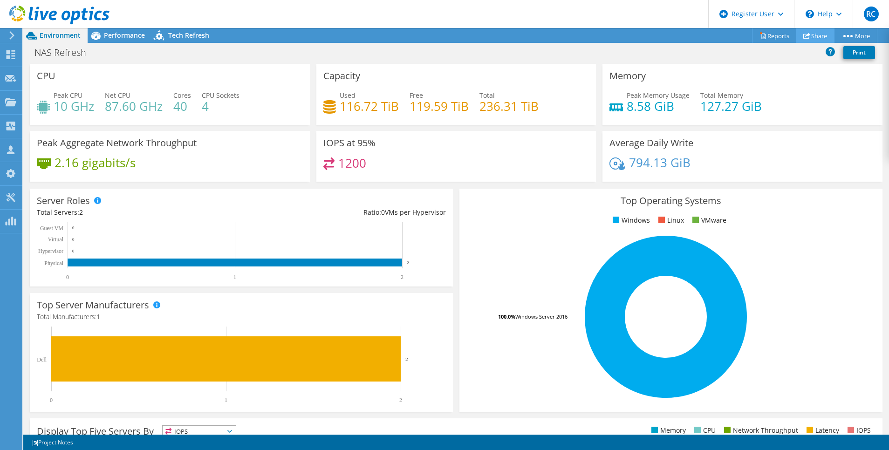
click at [803, 33] on icon at bounding box center [806, 35] width 7 height 7
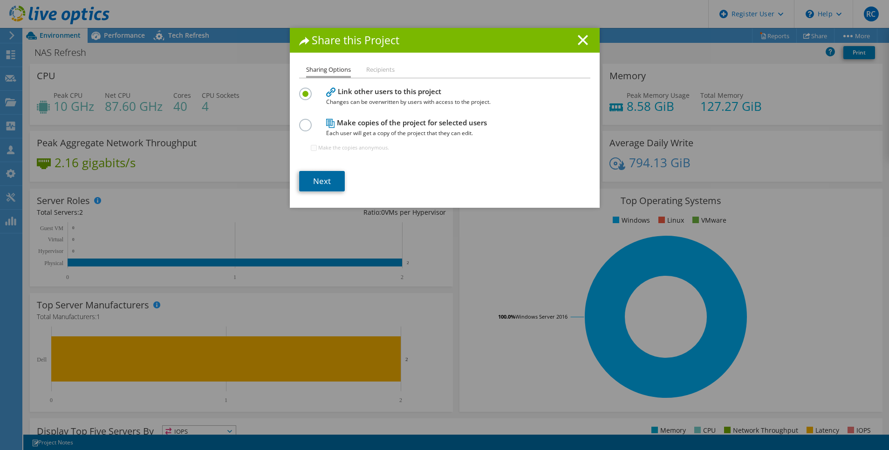
click at [328, 179] on link "Next" at bounding box center [322, 181] width 46 height 21
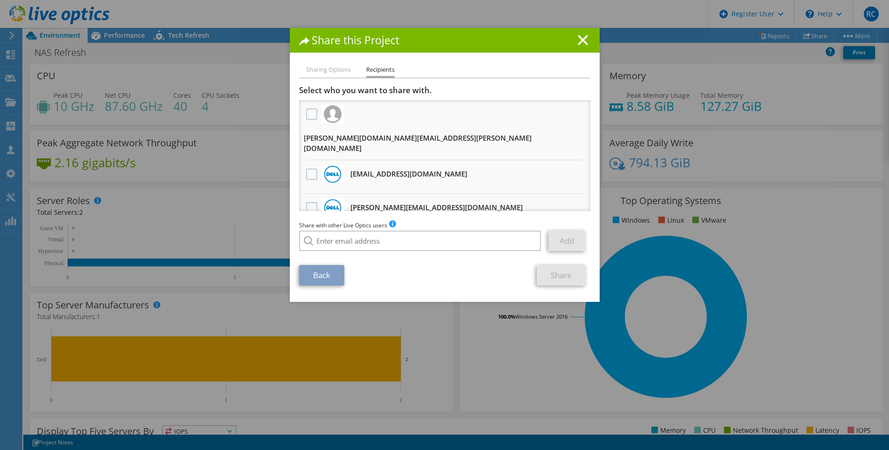
drag, startPoint x: 306, startPoint y: 146, endPoint x: 410, endPoint y: 196, distance: 115.2
click at [306, 169] on label at bounding box center [313, 174] width 14 height 11
click at [0, 0] on input "checkbox" at bounding box center [0, 0] width 0 height 0
click at [565, 275] on link "Share" at bounding box center [561, 275] width 49 height 21
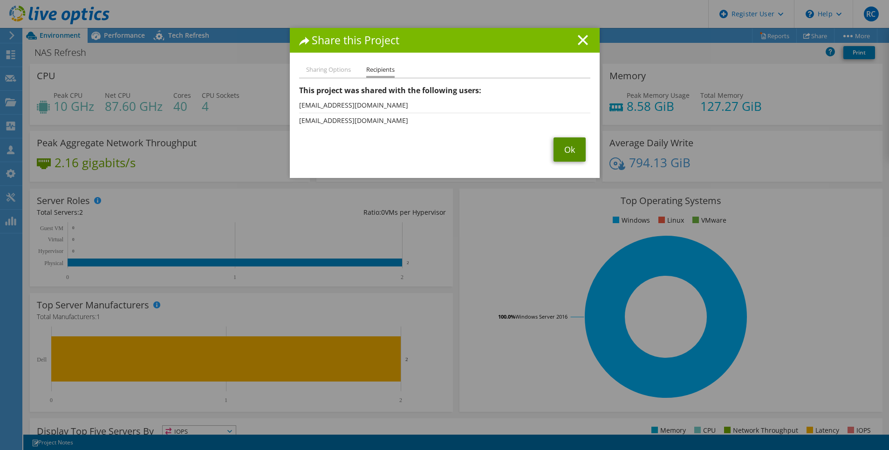
click at [569, 148] on link "Ok" at bounding box center [570, 149] width 32 height 24
